Goal: Task Accomplishment & Management: Manage account settings

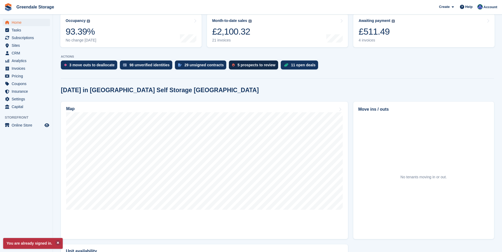
scroll to position [106, 0]
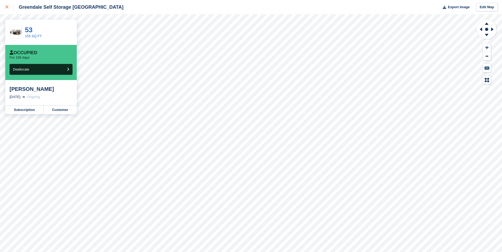
click at [8, 6] on icon at bounding box center [6, 6] width 3 height 3
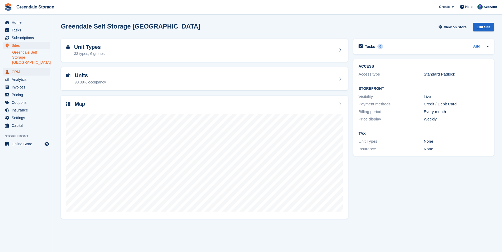
click at [24, 68] on span "CRM" at bounding box center [28, 71] width 32 height 7
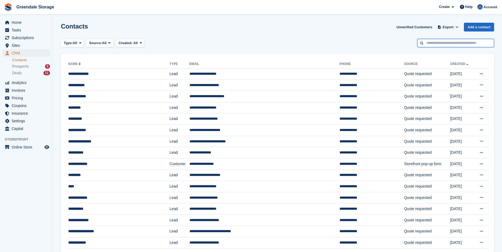
click at [427, 45] on input "text" at bounding box center [455, 43] width 77 height 9
type input "***"
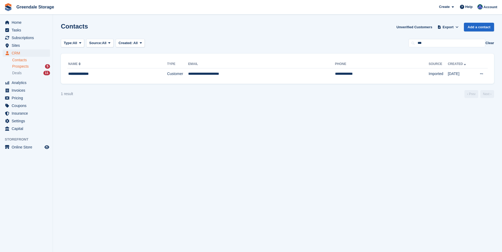
click at [32, 67] on div "Prospects 5" at bounding box center [31, 66] width 38 height 5
